Goal: Book appointment/travel/reservation

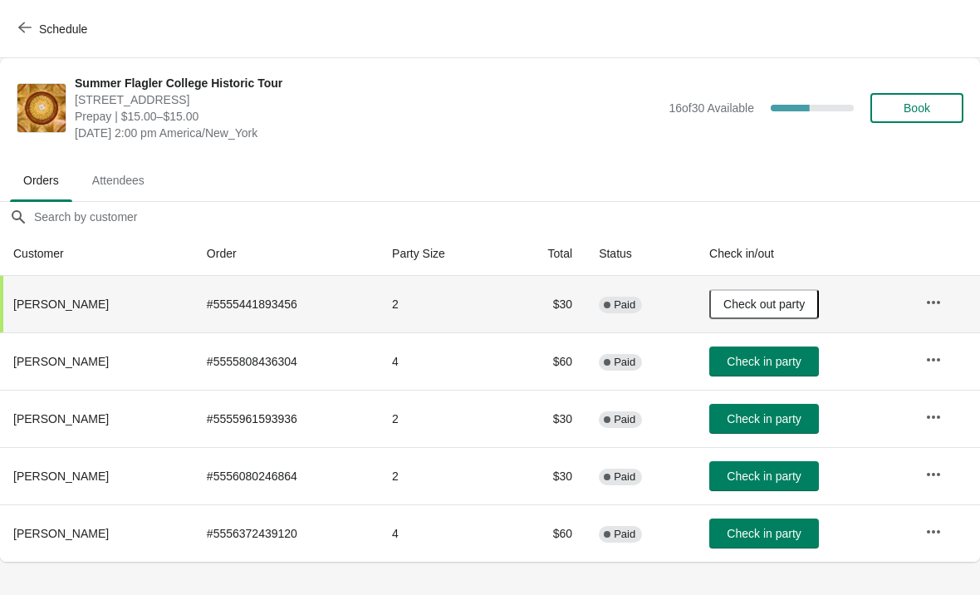
click at [49, 43] on button "Schedule" at bounding box center [54, 29] width 92 height 30
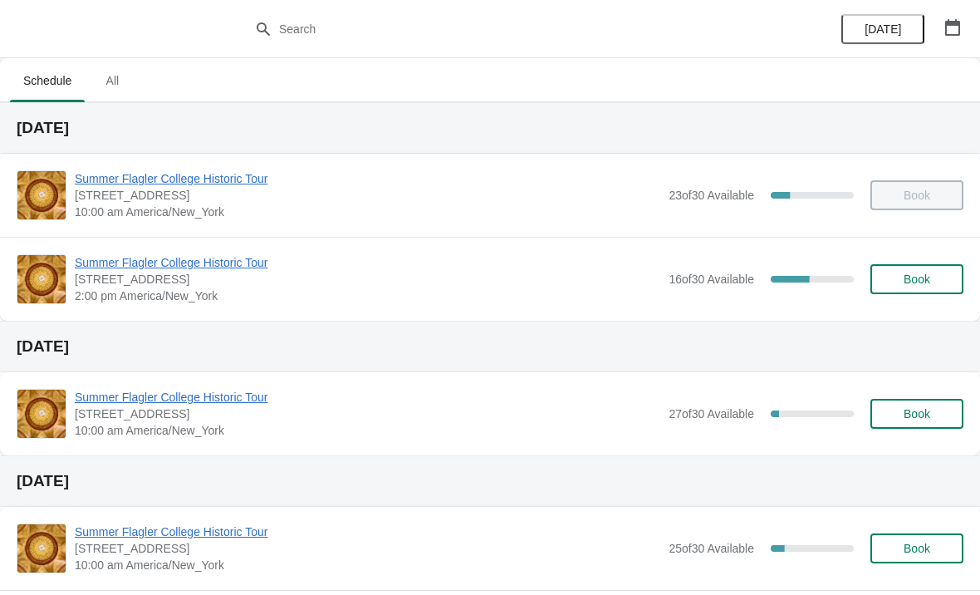
click at [148, 281] on span "[STREET_ADDRESS]" at bounding box center [367, 279] width 585 height 17
click at [146, 257] on span "Summer Flagler College Historic Tour" at bounding box center [367, 262] width 585 height 17
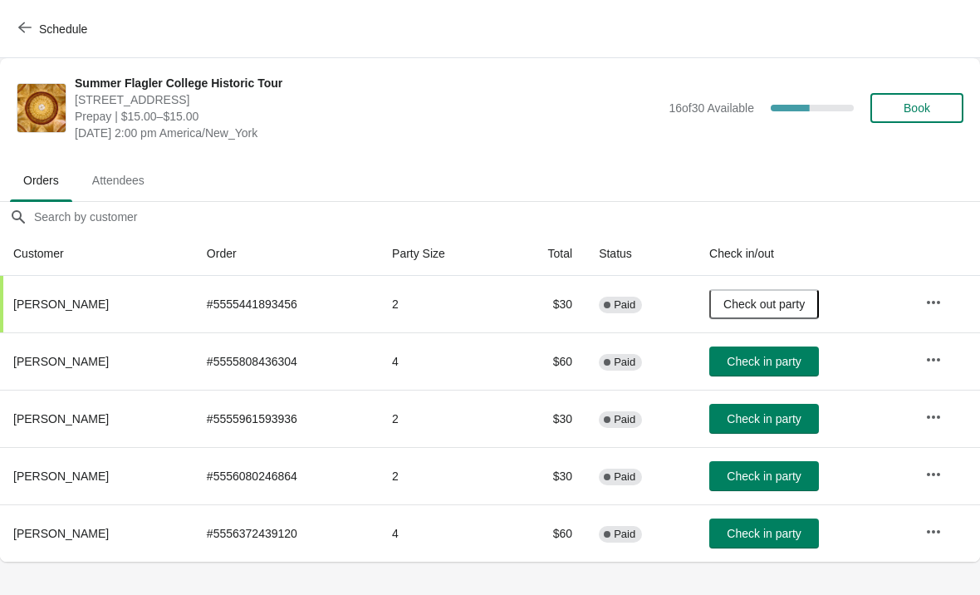
click at [37, 37] on button "Schedule" at bounding box center [54, 29] width 92 height 30
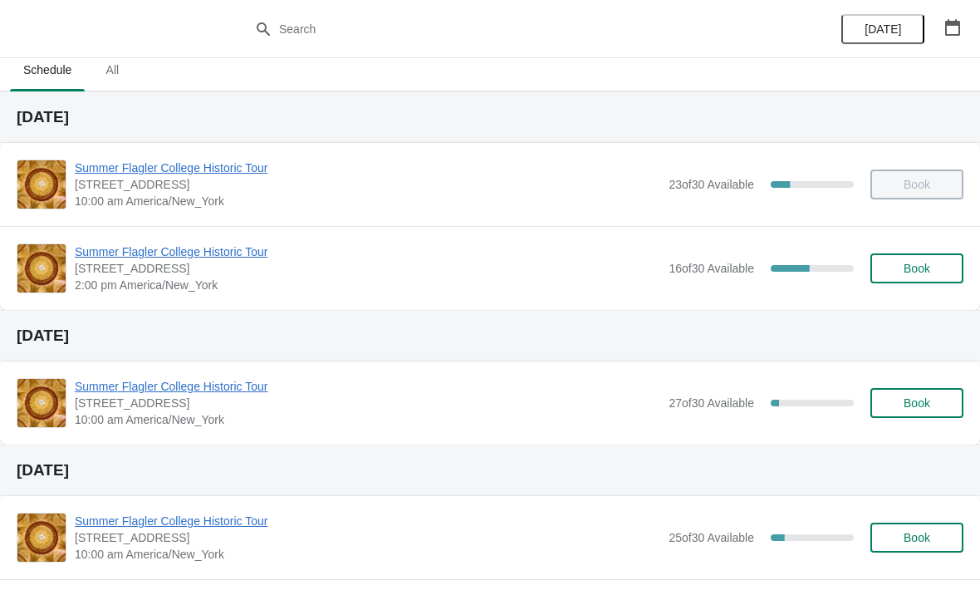
scroll to position [12, 0]
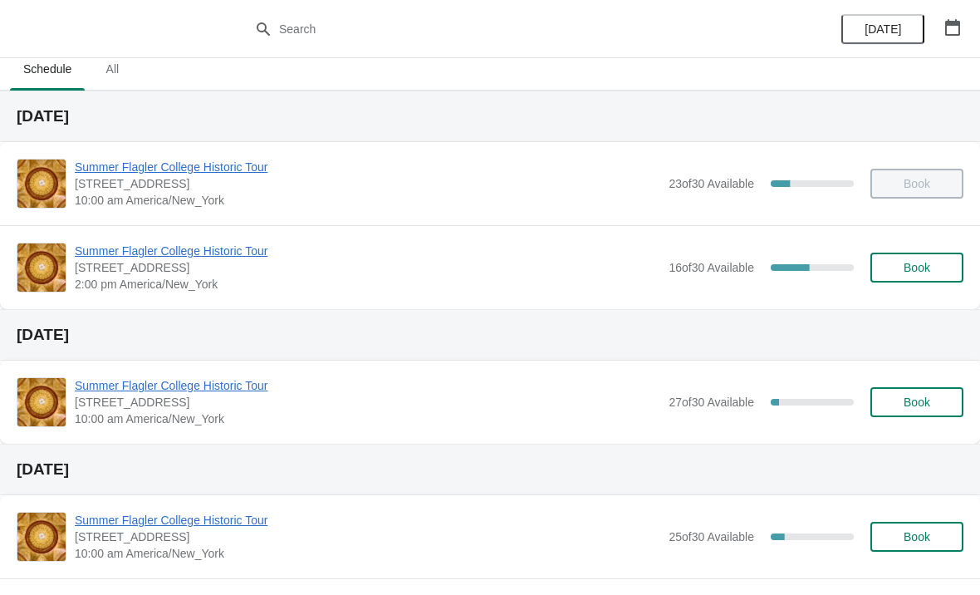
click at [241, 284] on span "2:00 pm America/New_York" at bounding box center [367, 284] width 585 height 17
click at [226, 269] on span "[STREET_ADDRESS]" at bounding box center [367, 267] width 585 height 17
click at [247, 273] on span "[STREET_ADDRESS]" at bounding box center [367, 267] width 585 height 17
click at [241, 276] on span "2:00 pm America/New_York" at bounding box center [367, 284] width 585 height 17
click at [224, 257] on span "Summer Flagler College Historic Tour" at bounding box center [367, 250] width 585 height 17
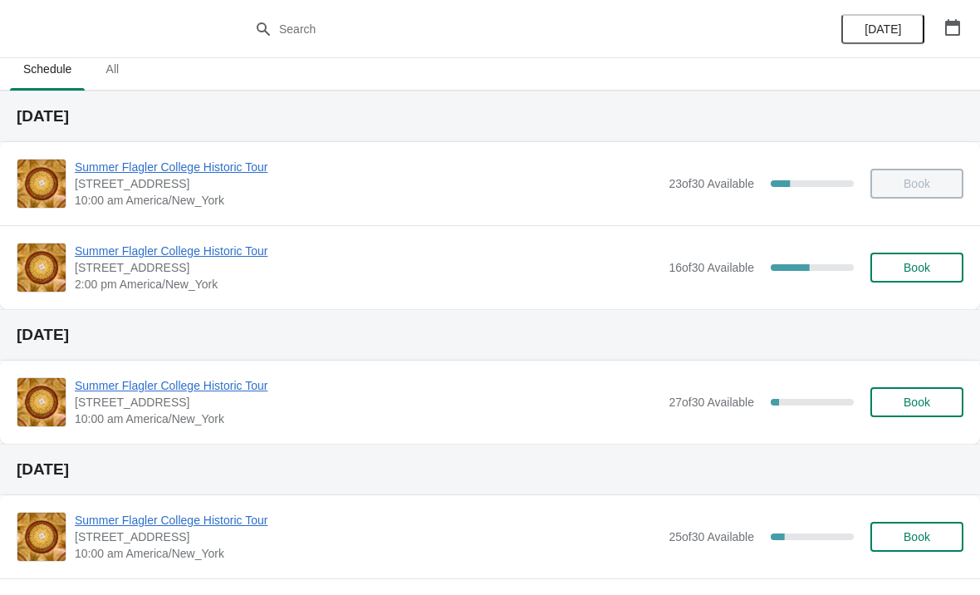
scroll to position [0, 0]
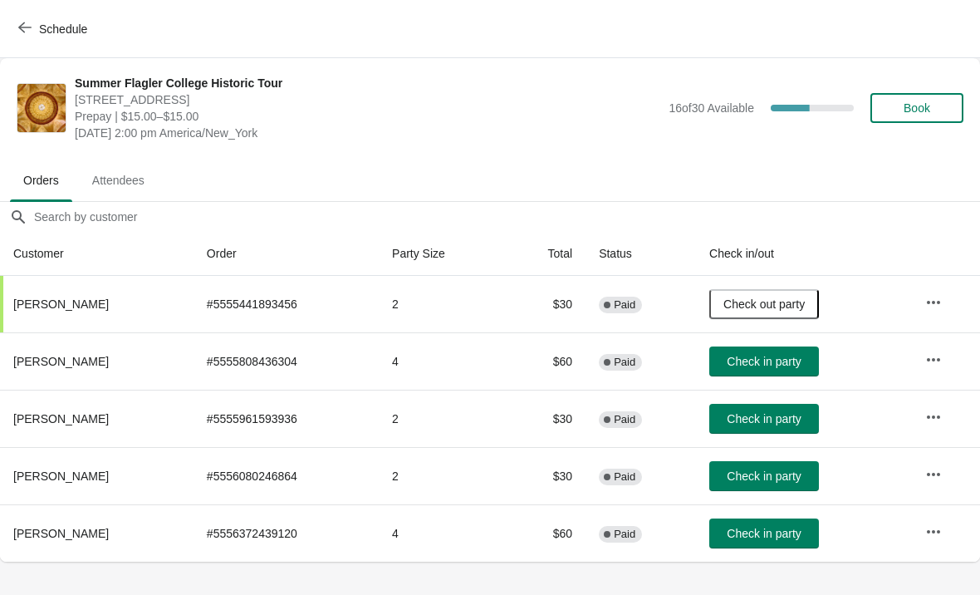
click at [753, 360] on span "Check in party" at bounding box center [764, 361] width 74 height 13
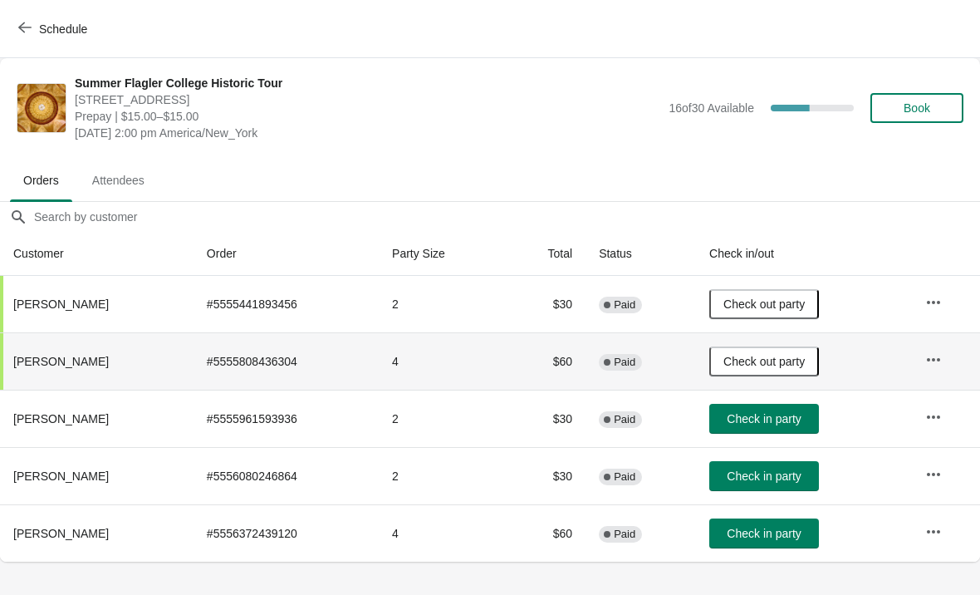
click at [751, 432] on button "Check in party" at bounding box center [764, 419] width 110 height 30
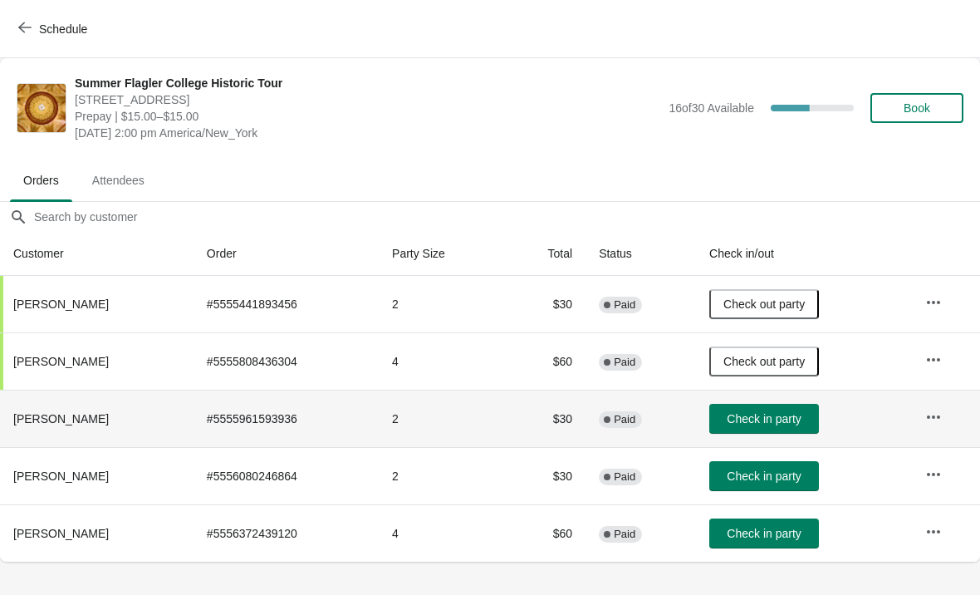
click at [798, 429] on button "Check in party" at bounding box center [764, 419] width 110 height 30
click at [894, 105] on span "Book" at bounding box center [916, 107] width 63 height 13
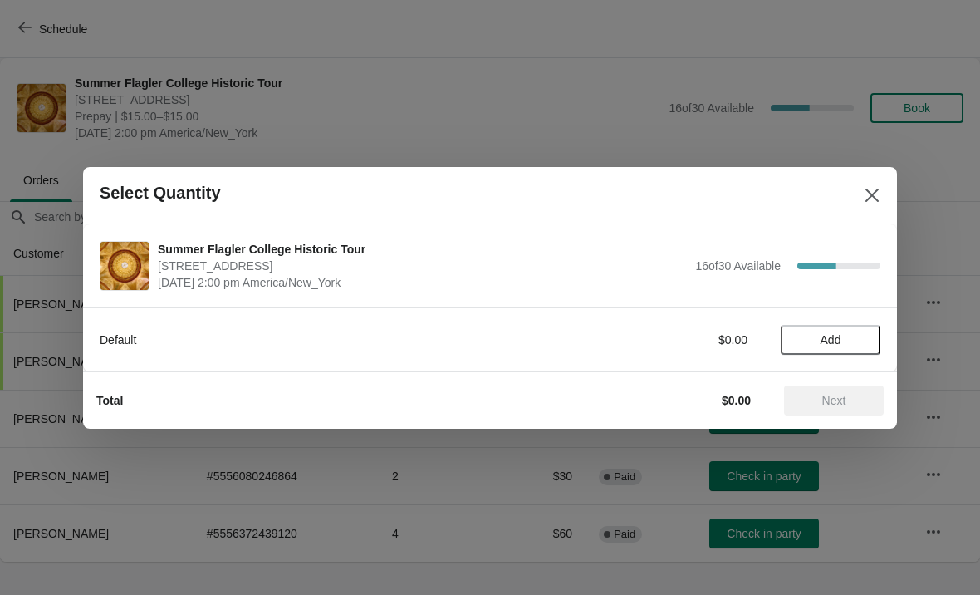
click at [850, 331] on button "Add" at bounding box center [831, 340] width 100 height 30
click at [858, 346] on icon at bounding box center [858, 339] width 17 height 17
click at [832, 409] on button "Next" at bounding box center [834, 400] width 100 height 30
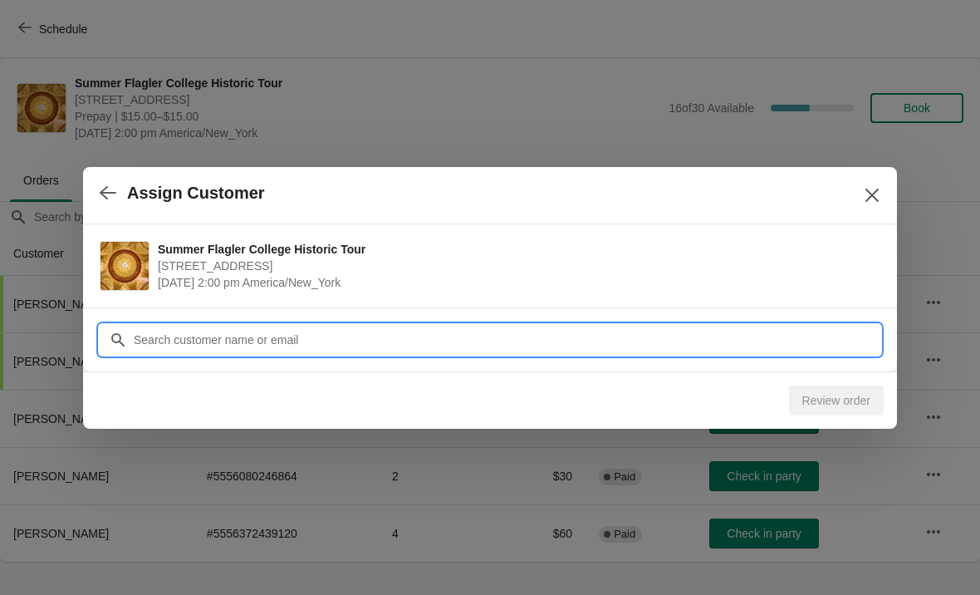
click at [187, 345] on input "Customer" at bounding box center [506, 340] width 747 height 30
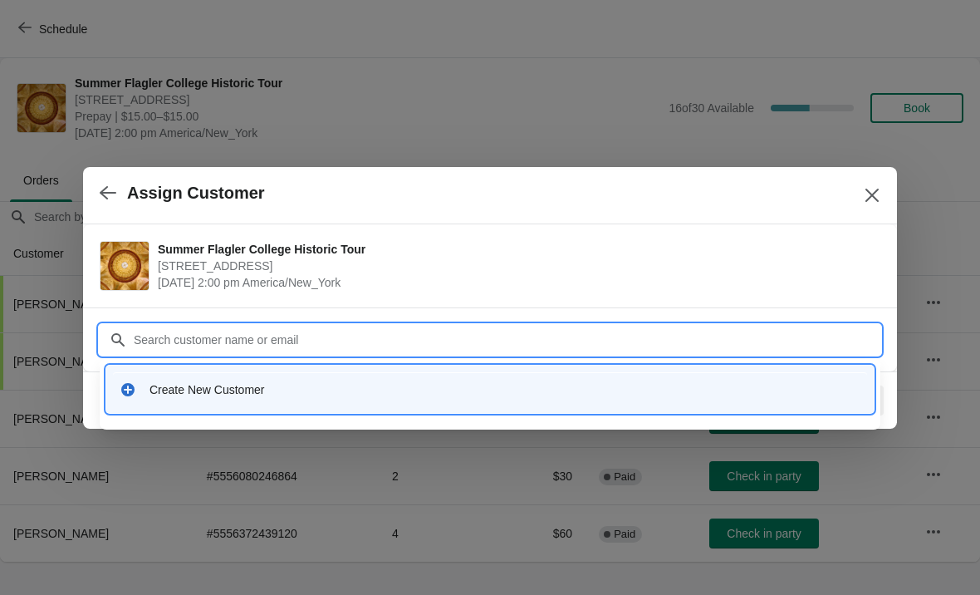
click at [174, 387] on div "Create New Customer" at bounding box center [504, 389] width 711 height 17
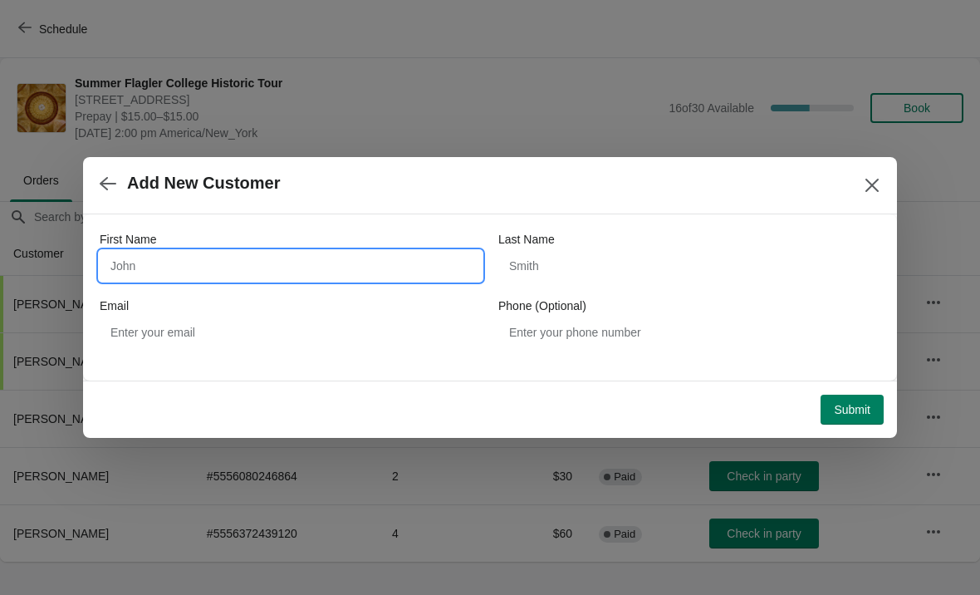
click at [170, 269] on input "First Name" at bounding box center [291, 266] width 382 height 30
type input "[PERSON_NAME]"
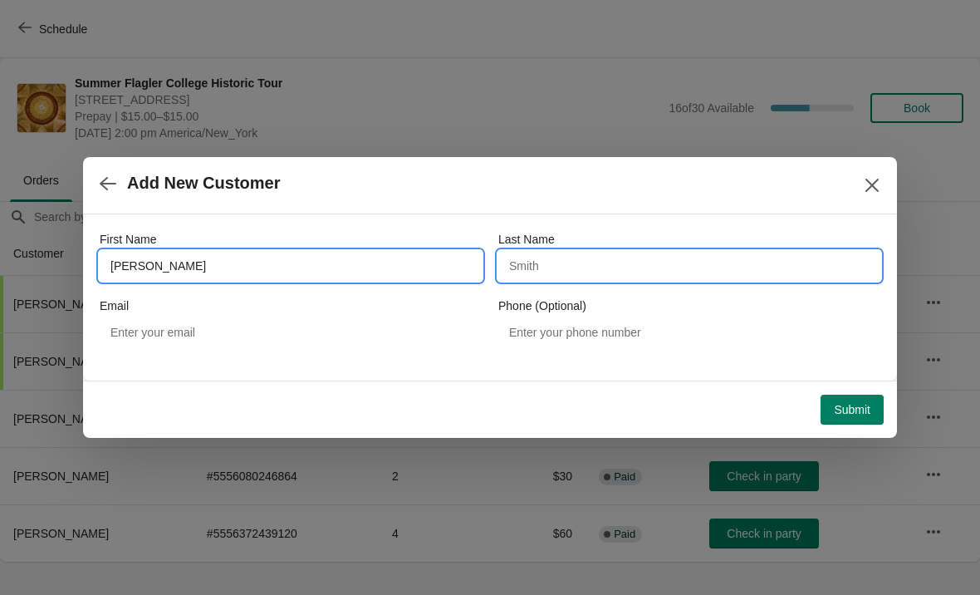
click at [651, 271] on input "Last Name" at bounding box center [689, 266] width 382 height 30
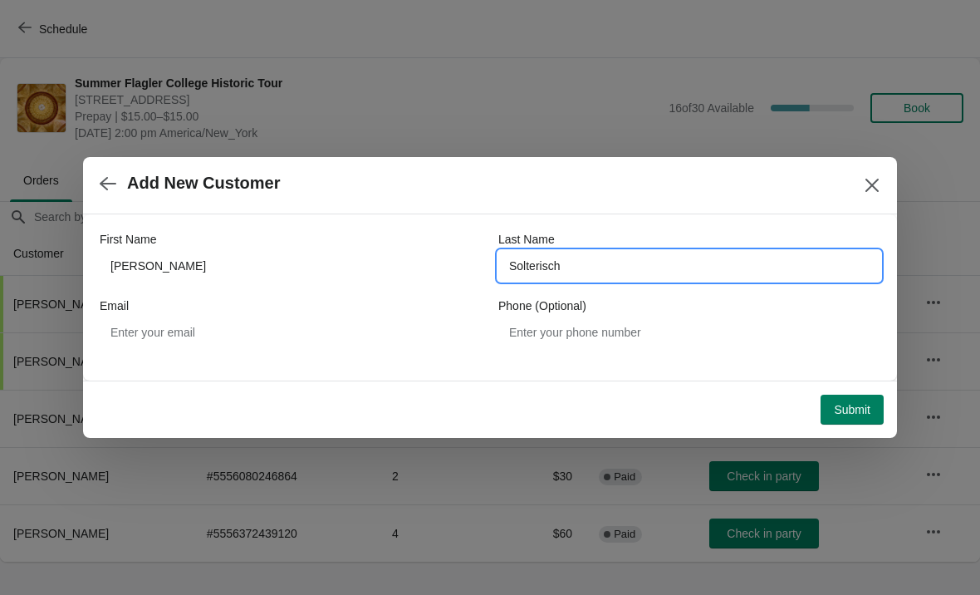
type input "Solterisch"
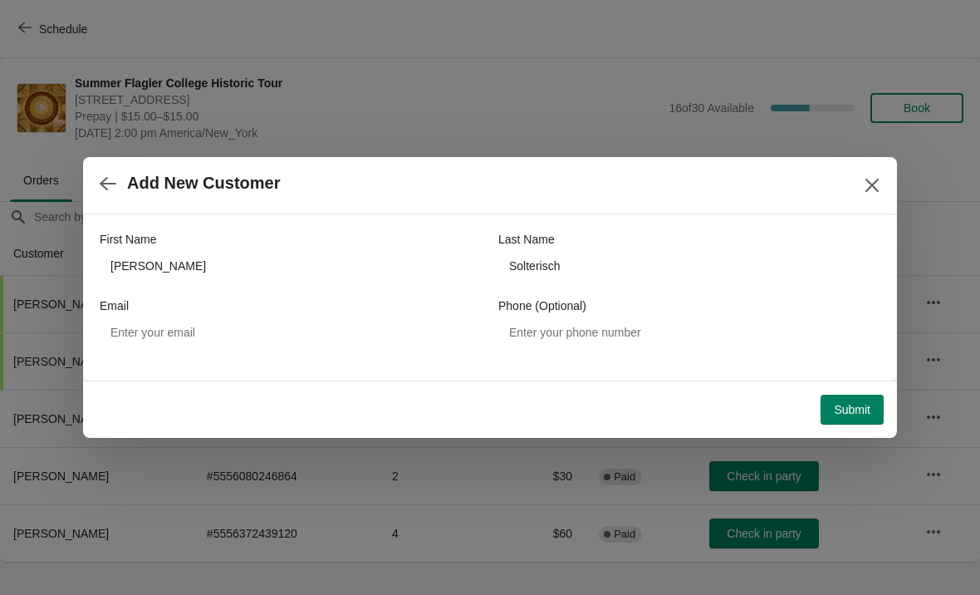
click at [842, 408] on span "Submit" at bounding box center [852, 409] width 37 height 13
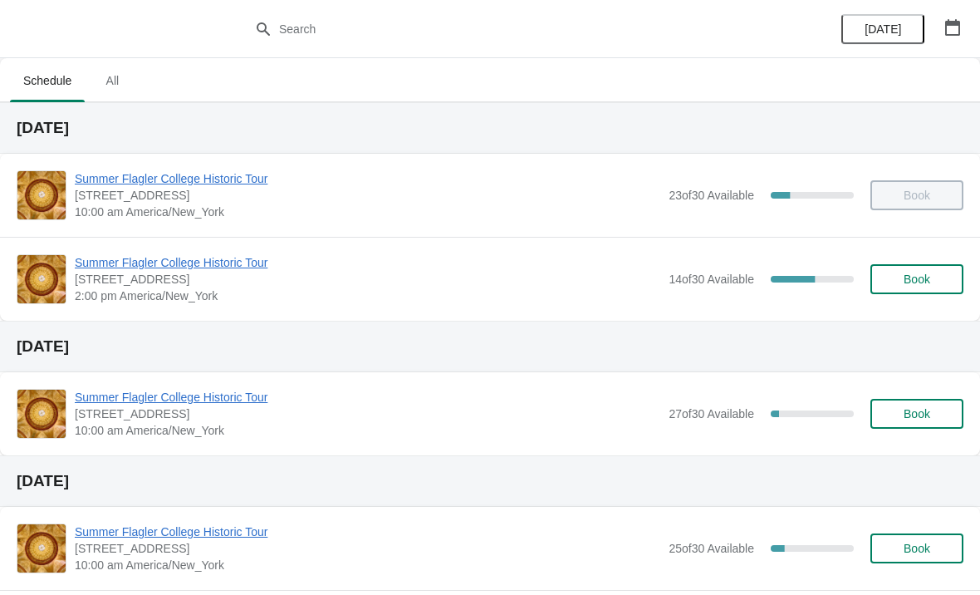
click at [201, 180] on span "Summer Flagler College Historic Tour" at bounding box center [367, 178] width 585 height 17
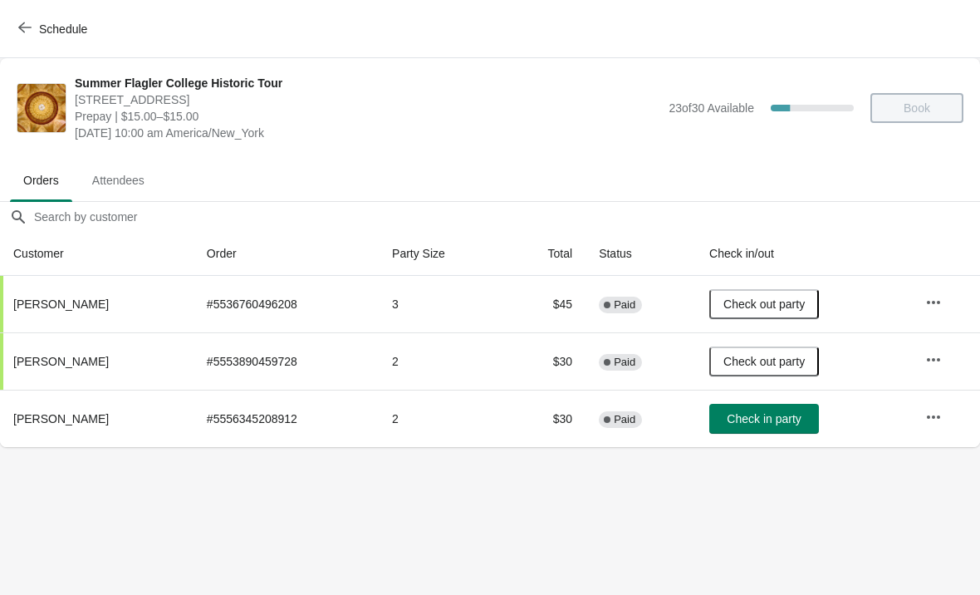
click at [51, 22] on span "Schedule" at bounding box center [63, 28] width 48 height 13
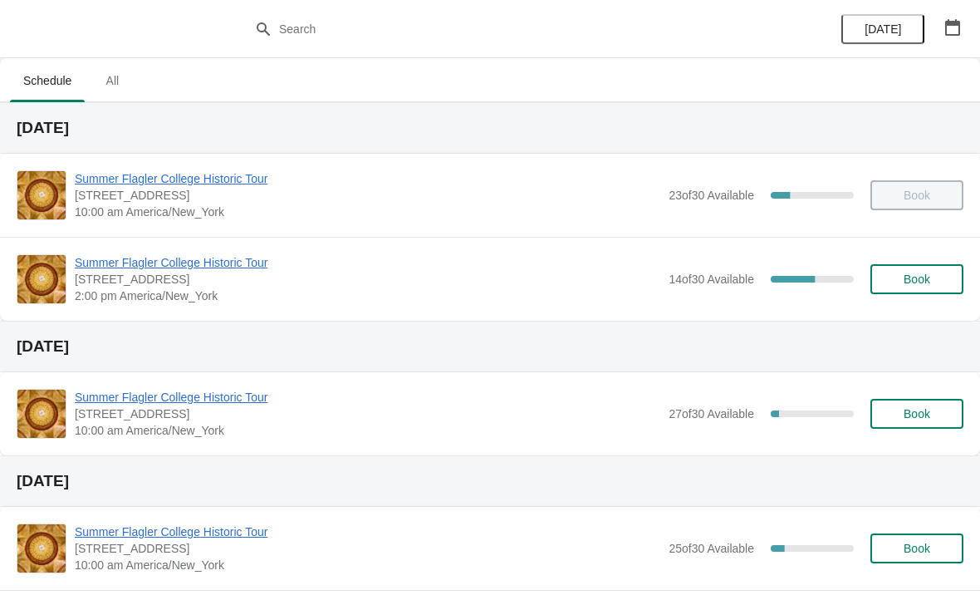
click at [189, 265] on span "Summer Flagler College Historic Tour" at bounding box center [367, 262] width 585 height 17
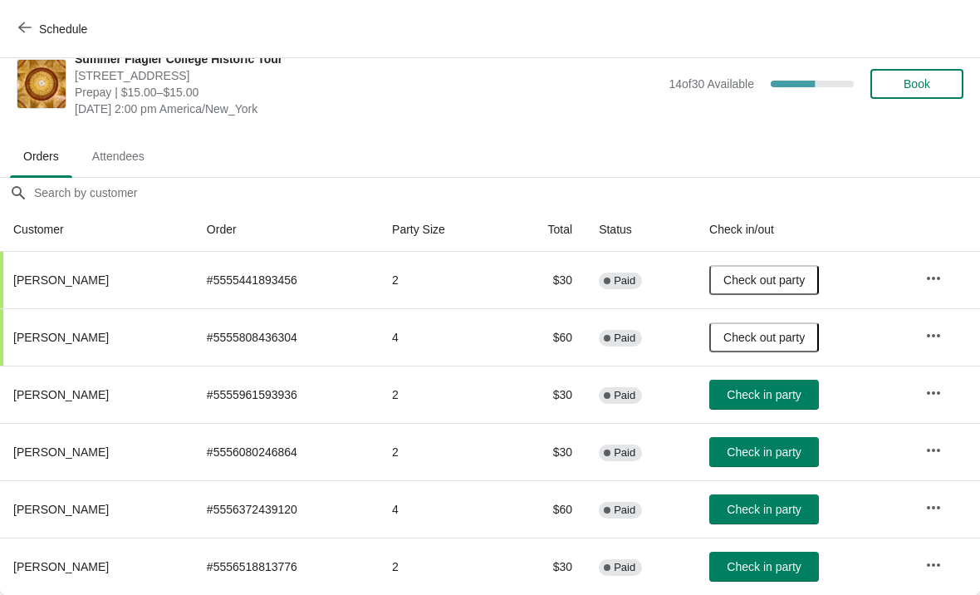
scroll to position [24, 0]
click at [777, 561] on span "Check in party" at bounding box center [764, 566] width 74 height 13
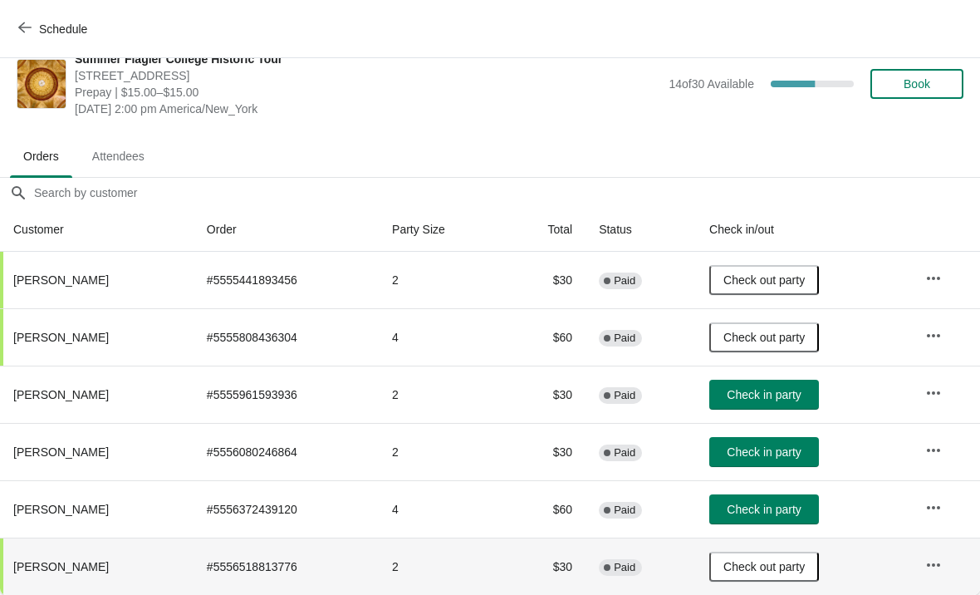
click at [747, 445] on span "Check in party" at bounding box center [764, 451] width 74 height 13
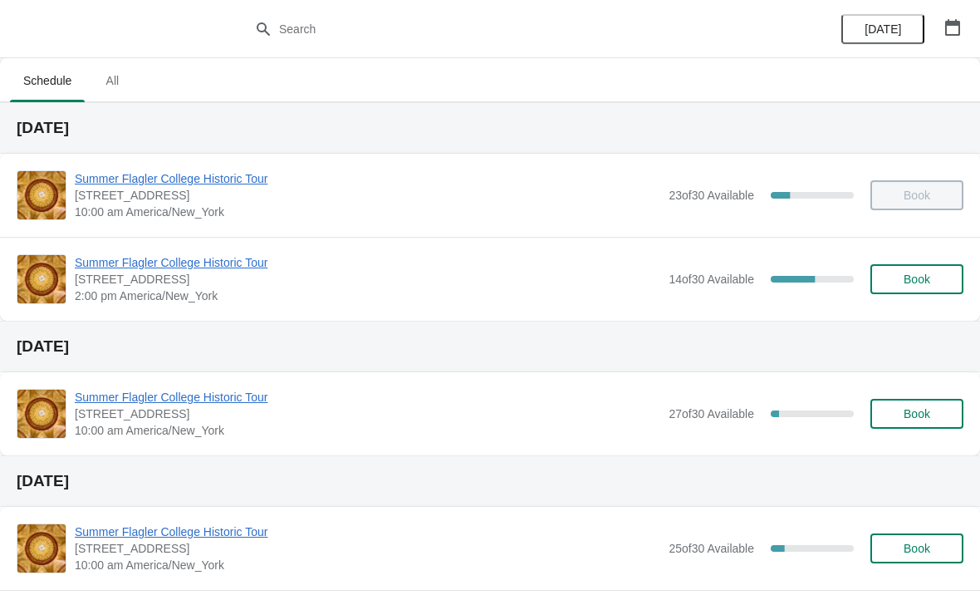
click at [195, 264] on span "Summer Flagler College Historic Tour" at bounding box center [367, 262] width 585 height 17
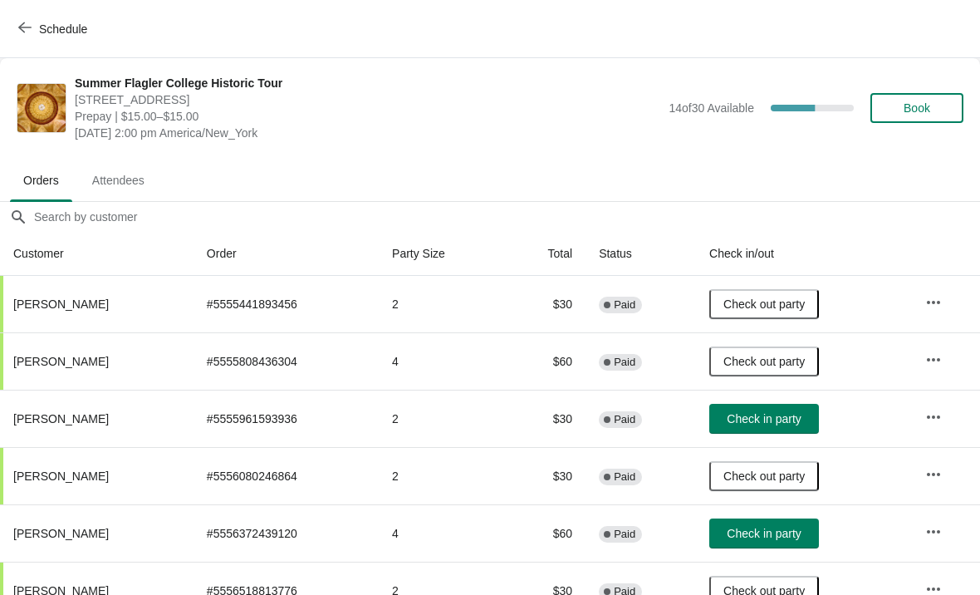
click at [45, 42] on button "Schedule" at bounding box center [54, 29] width 92 height 30
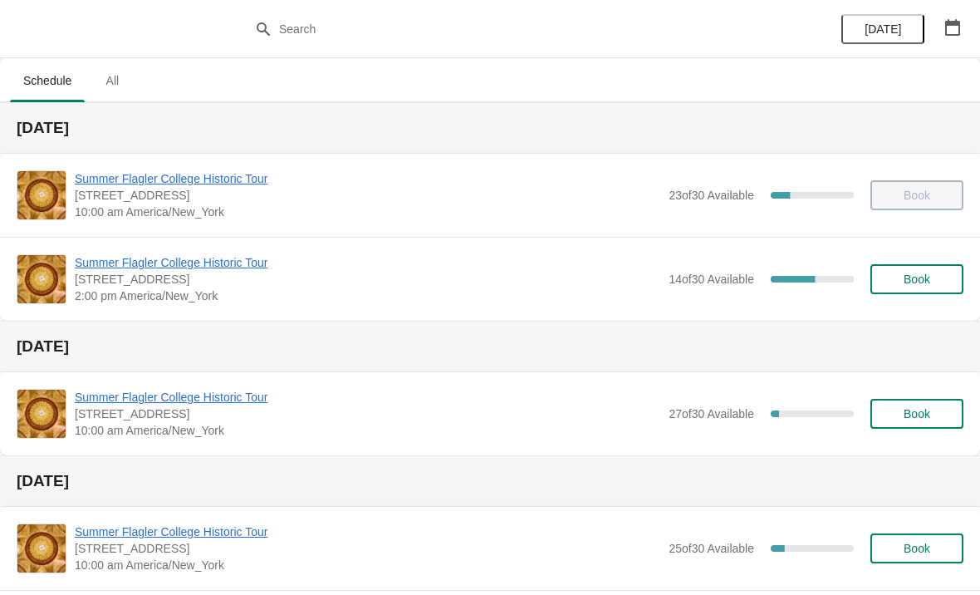
click at [122, 270] on span "Summer Flagler College Historic Tour" at bounding box center [367, 262] width 585 height 17
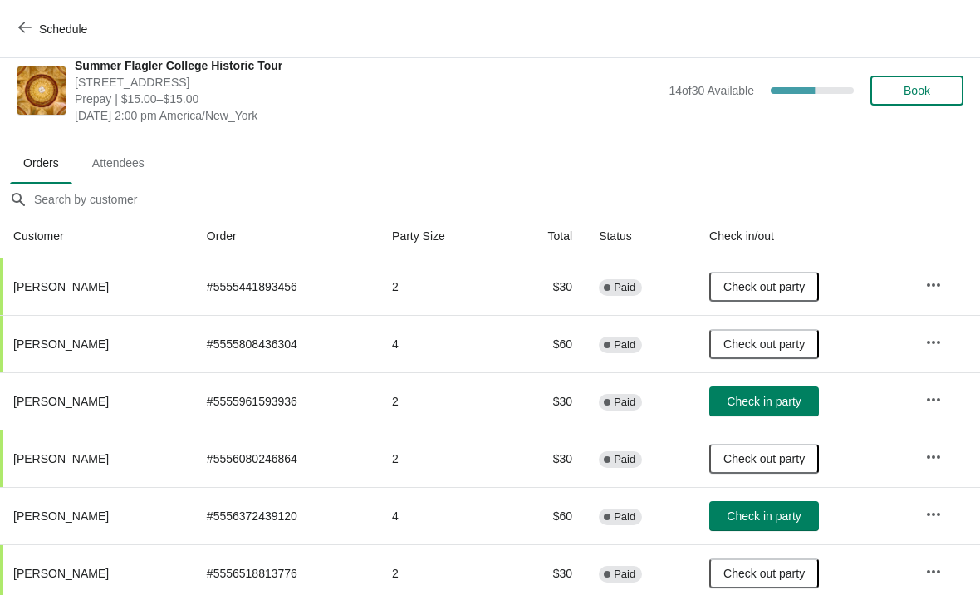
scroll to position [17, 0]
click at [781, 399] on span "Check in party" at bounding box center [764, 401] width 74 height 13
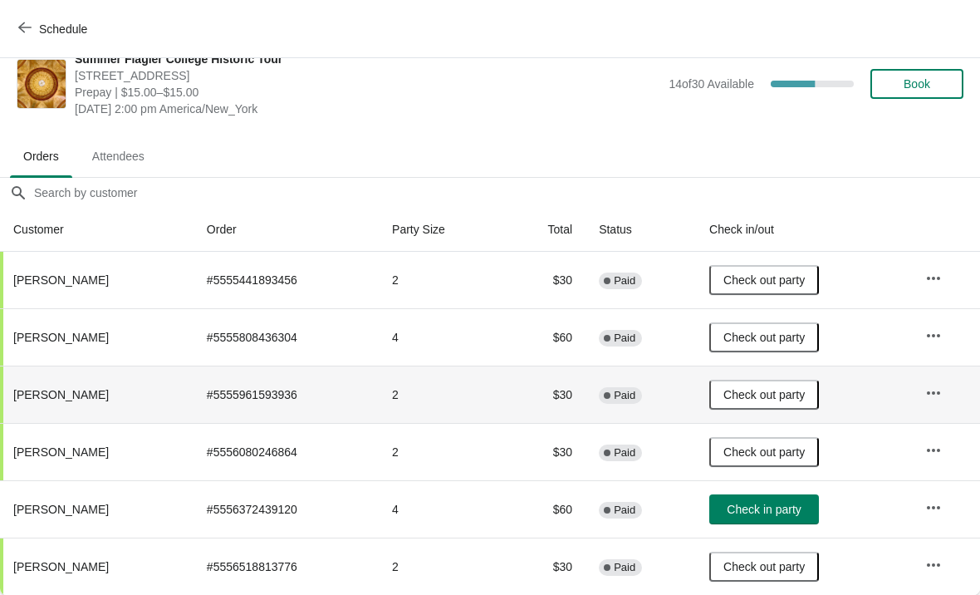
scroll to position [24, 0]
click at [760, 507] on span "Check in party" at bounding box center [764, 508] width 74 height 13
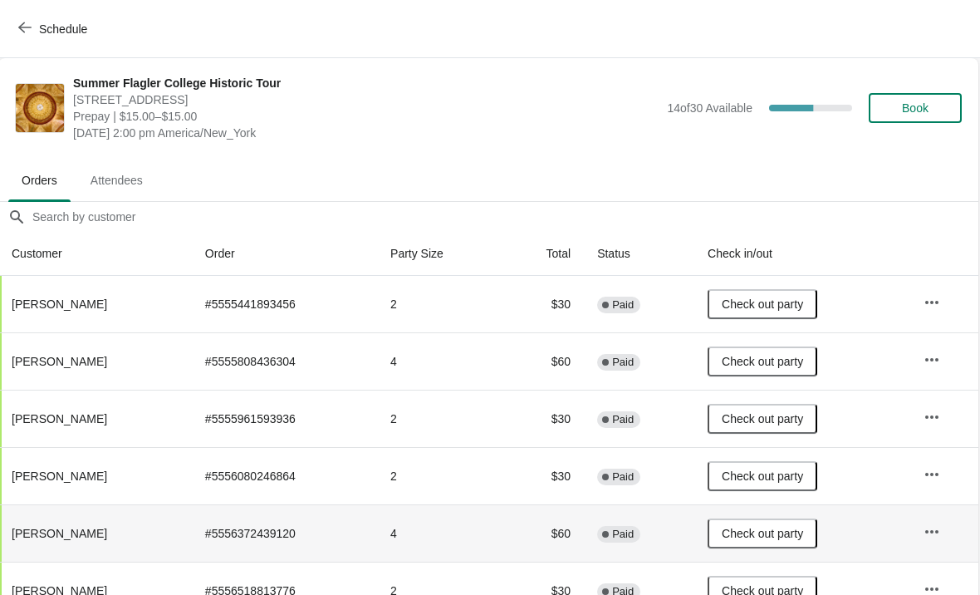
scroll to position [0, 1]
